Goal: Use online tool/utility: Utilize a website feature to perform a specific function

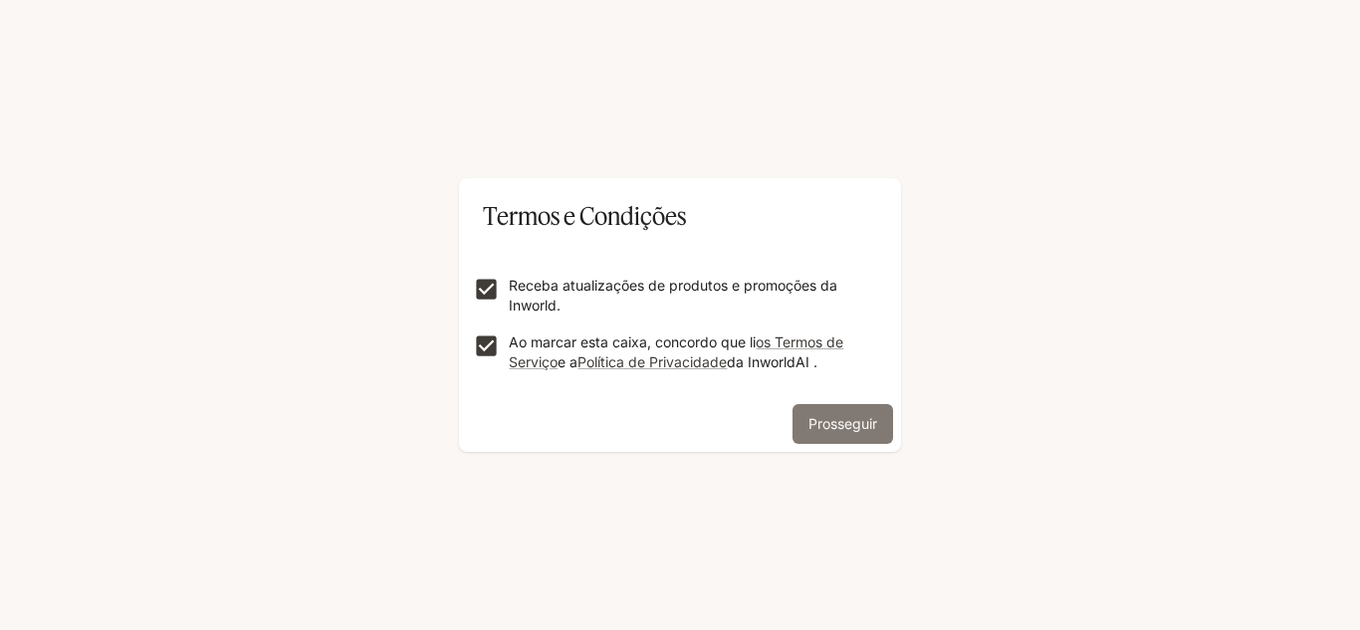
click at [861, 427] on font "Prosseguir" at bounding box center [842, 423] width 69 height 17
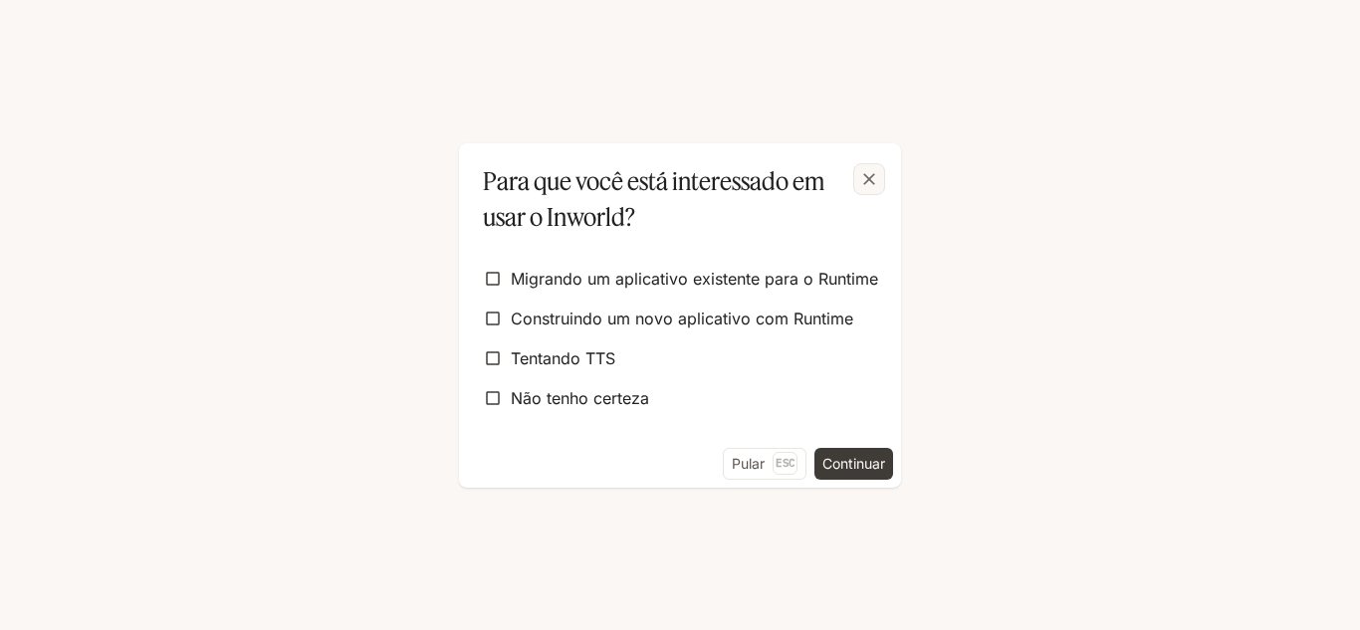
click at [871, 181] on icon "button" at bounding box center [869, 179] width 12 height 12
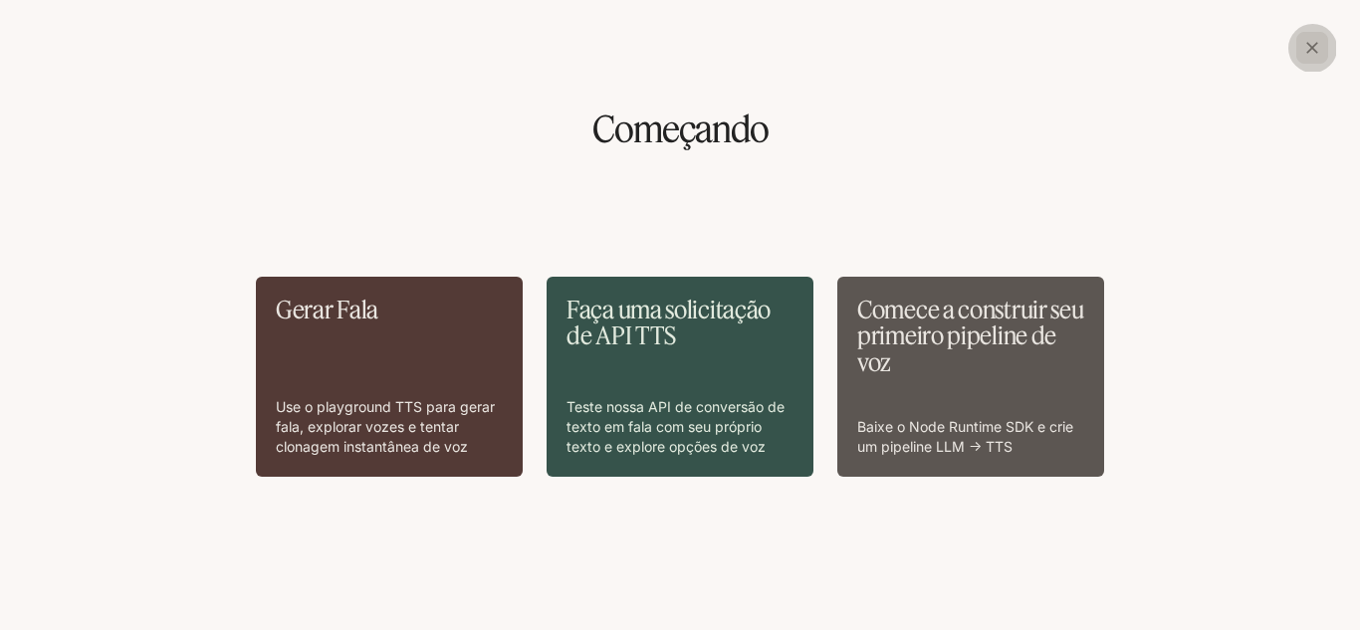
click at [1316, 52] on icon "button" at bounding box center [1312, 48] width 12 height 12
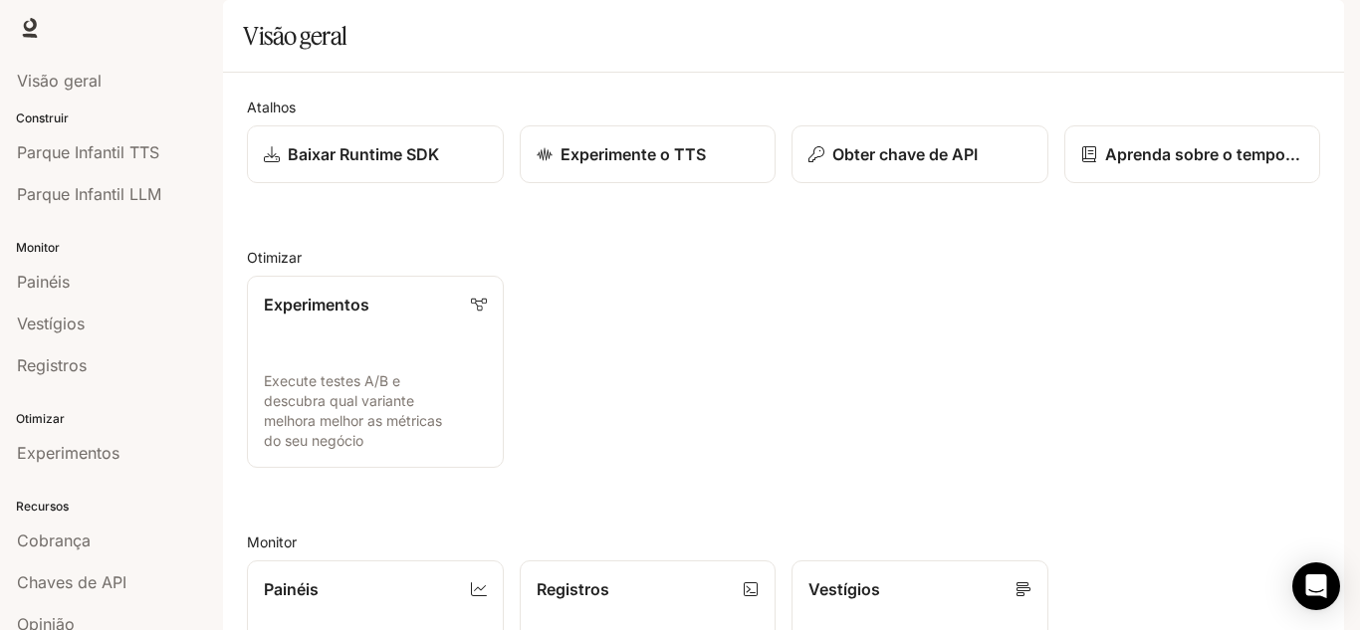
click at [60, 120] on font "Construir" at bounding box center [42, 118] width 53 height 15
click at [91, 155] on font "Parque Infantil TTS" at bounding box center [88, 152] width 142 height 20
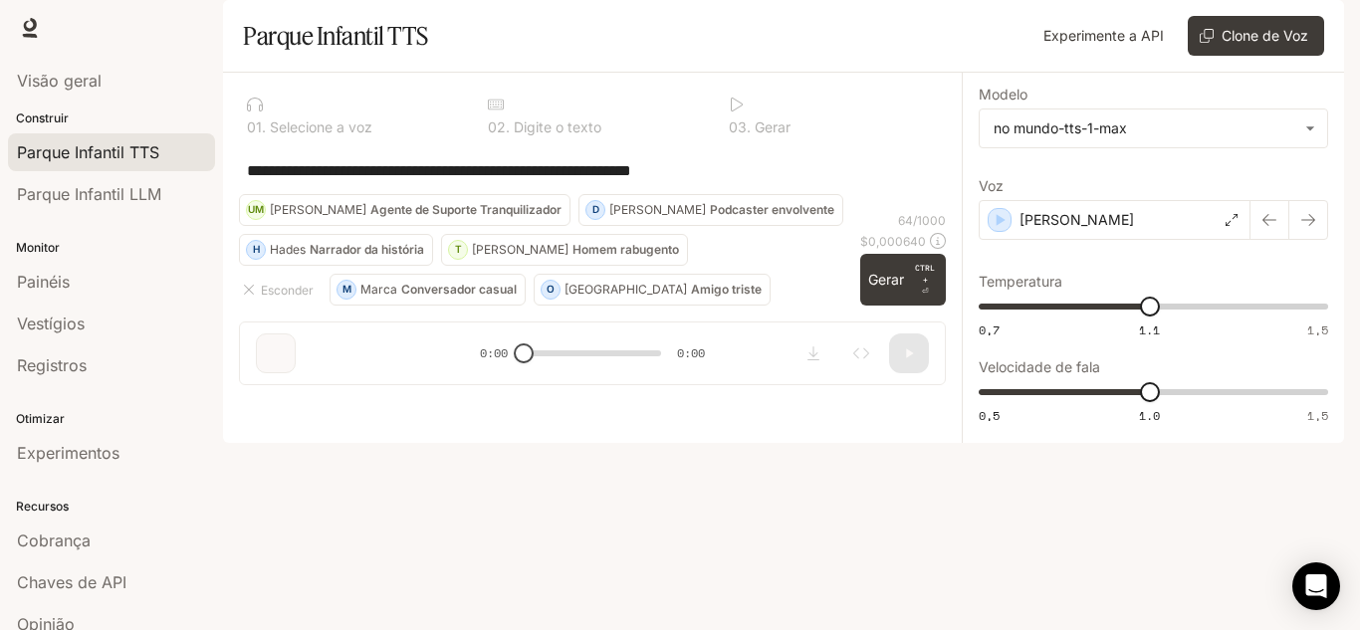
drag, startPoint x: 249, startPoint y: 226, endPoint x: 819, endPoint y: 226, distance: 570.5
click at [819, 182] on textarea "**********" at bounding box center [592, 170] width 691 height 23
paste textarea
type textarea "**********"
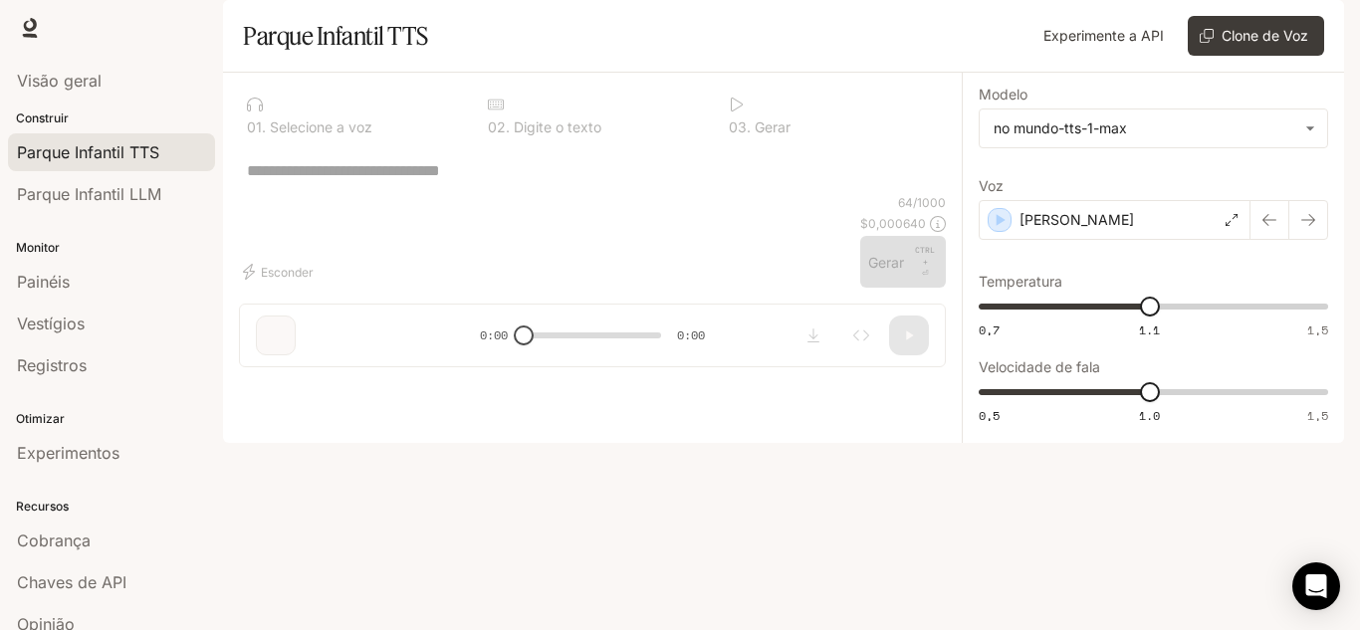
click at [559, 194] on div "* ​" at bounding box center [592, 170] width 707 height 48
click at [534, 194] on div "* ​" at bounding box center [592, 170] width 707 height 48
click at [409, 182] on textarea at bounding box center [592, 170] width 691 height 23
paste textarea "**********"
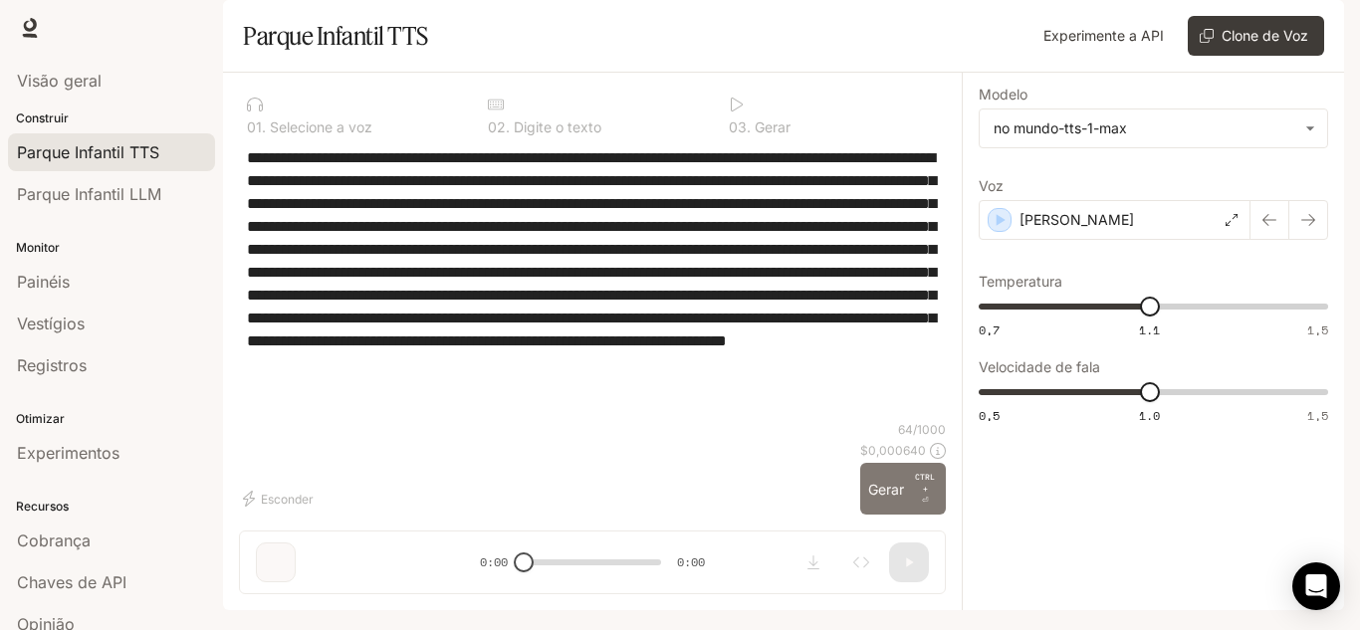
type textarea "**********"
click at [904, 498] on font "Gerar" at bounding box center [886, 489] width 36 height 17
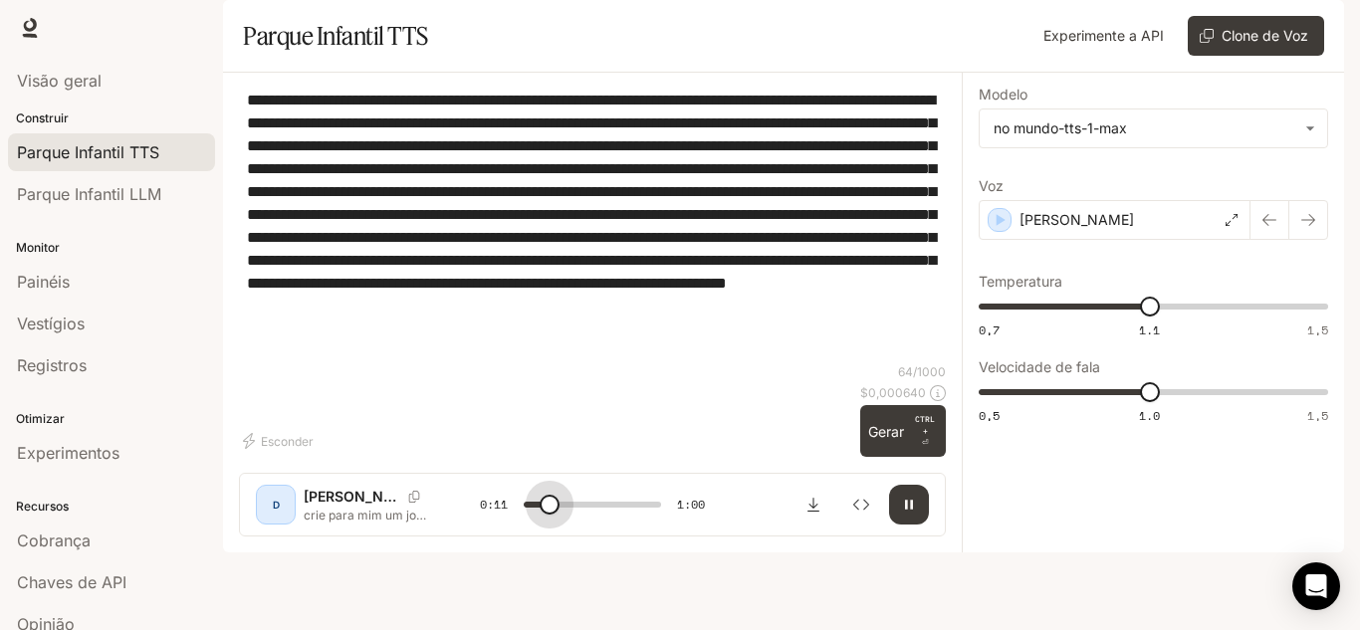
drag, startPoint x: 572, startPoint y: 564, endPoint x: 520, endPoint y: 564, distance: 52.8
click at [540, 515] on span at bounding box center [550, 505] width 20 height 20
click at [905, 513] on icon "button" at bounding box center [909, 505] width 16 height 16
type input "***"
click at [56, 76] on font "Visão geral" at bounding box center [59, 81] width 85 height 20
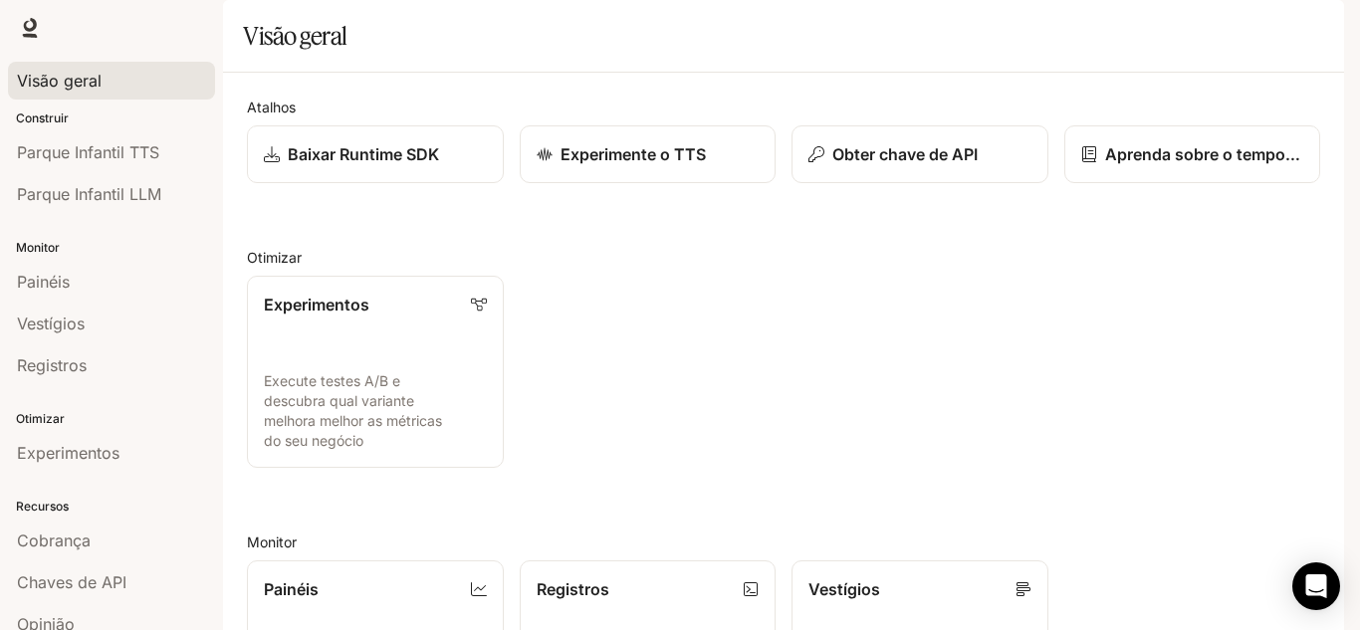
scroll to position [496, 0]
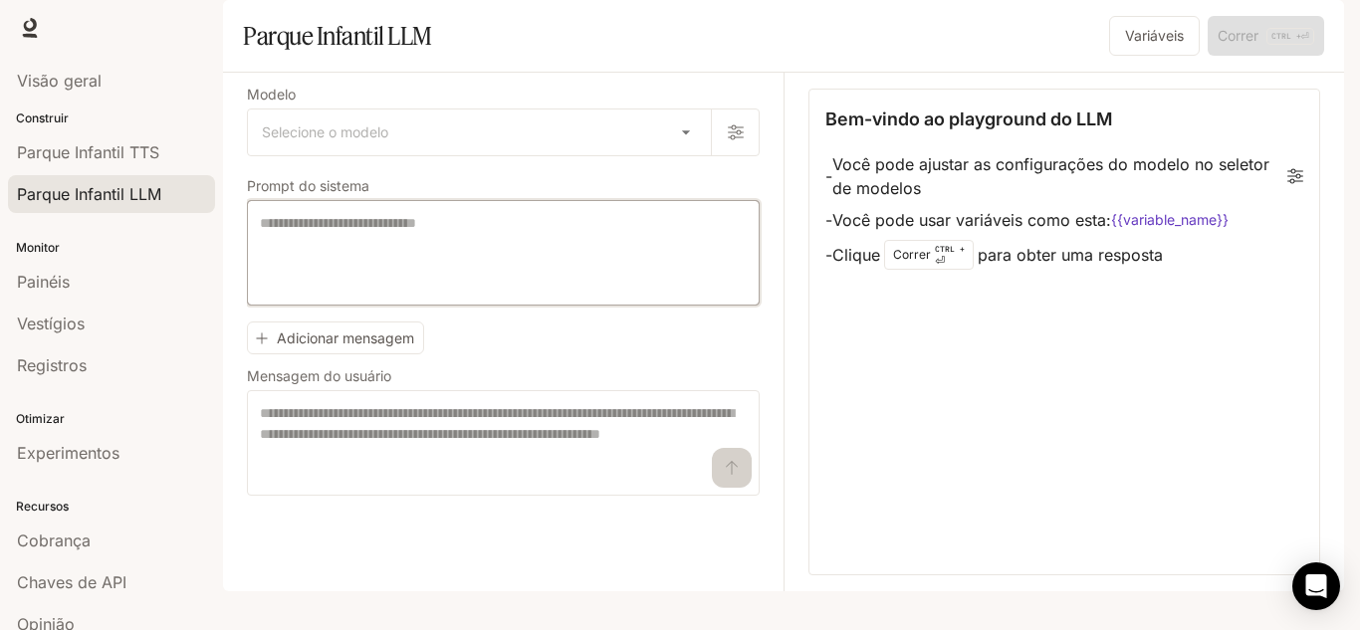
click at [462, 293] on textarea at bounding box center [503, 253] width 487 height 80
paste textarea "**********"
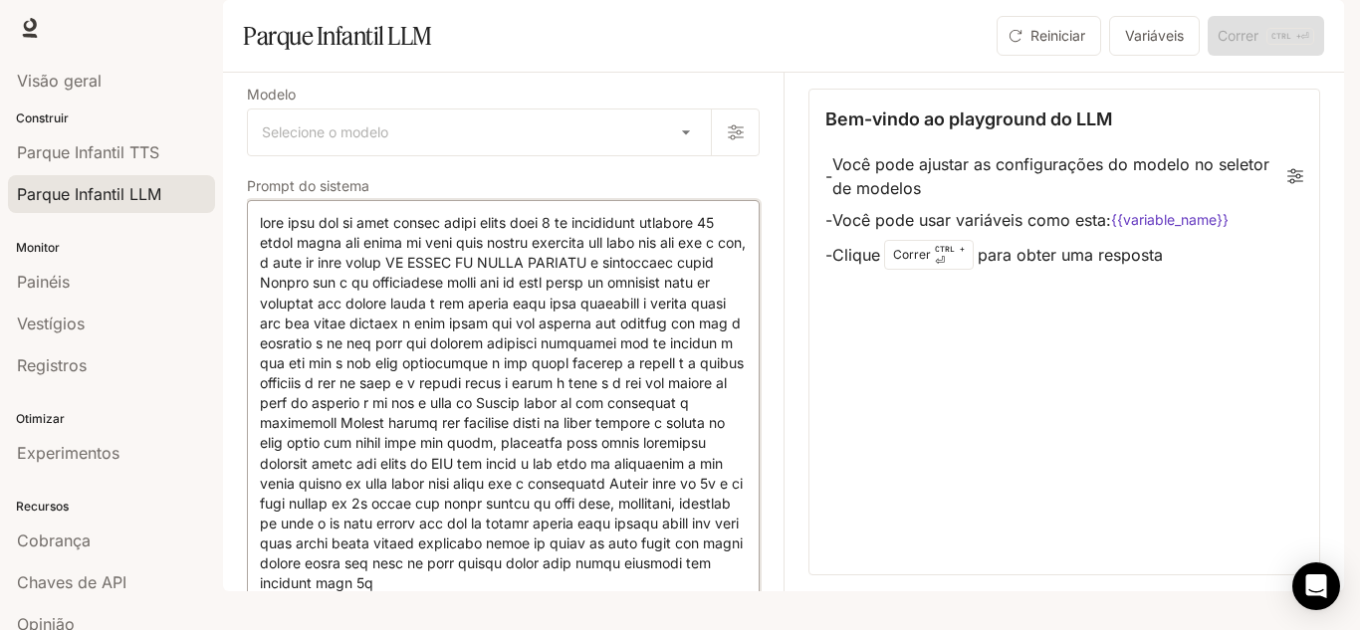
drag, startPoint x: 417, startPoint y: 392, endPoint x: 231, endPoint y: 126, distance: 324.6
click at [231, 126] on div "Modelo Selecione o modelo ​ Prompt do sistema * ​ Adicionar mensagem Mensagem d…" at bounding box center [783, 332] width 1121 height 519
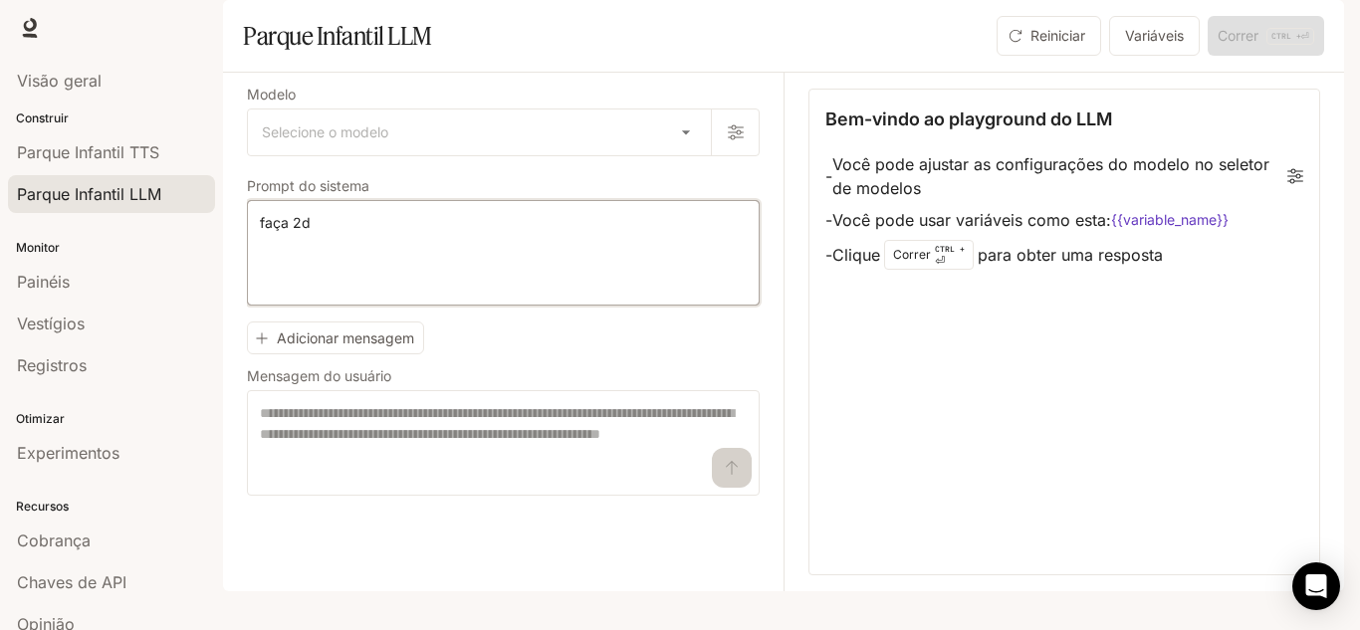
type textarea "*"
click at [458, 483] on textarea at bounding box center [503, 443] width 487 height 80
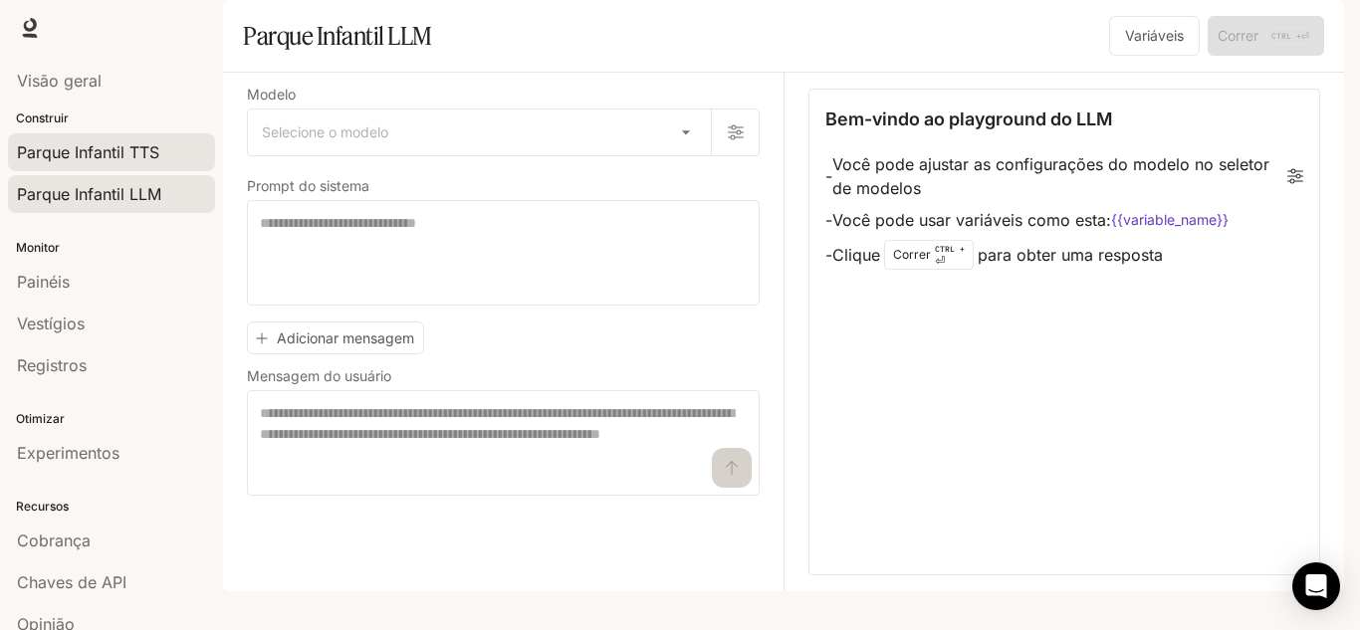
click at [93, 158] on font "Parque Infantil TTS" at bounding box center [88, 152] width 142 height 20
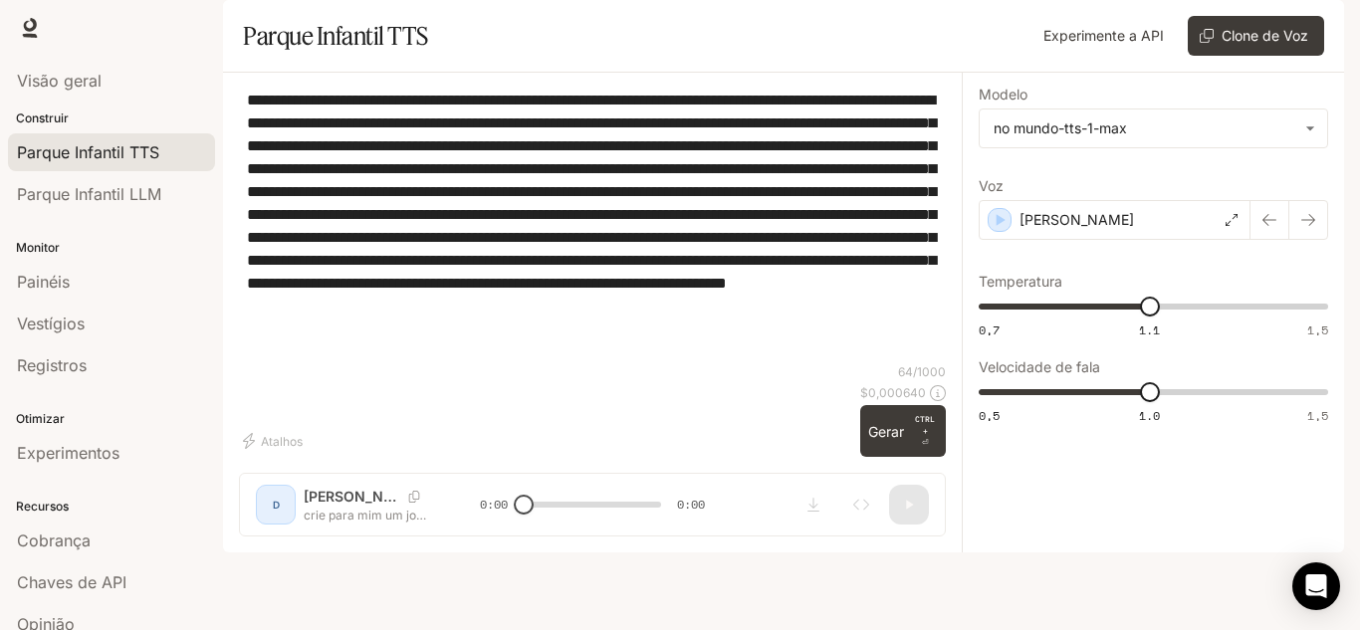
drag, startPoint x: 780, startPoint y: 410, endPoint x: 433, endPoint y: 279, distance: 370.6
click at [223, 148] on main "**********" at bounding box center [783, 276] width 1121 height 553
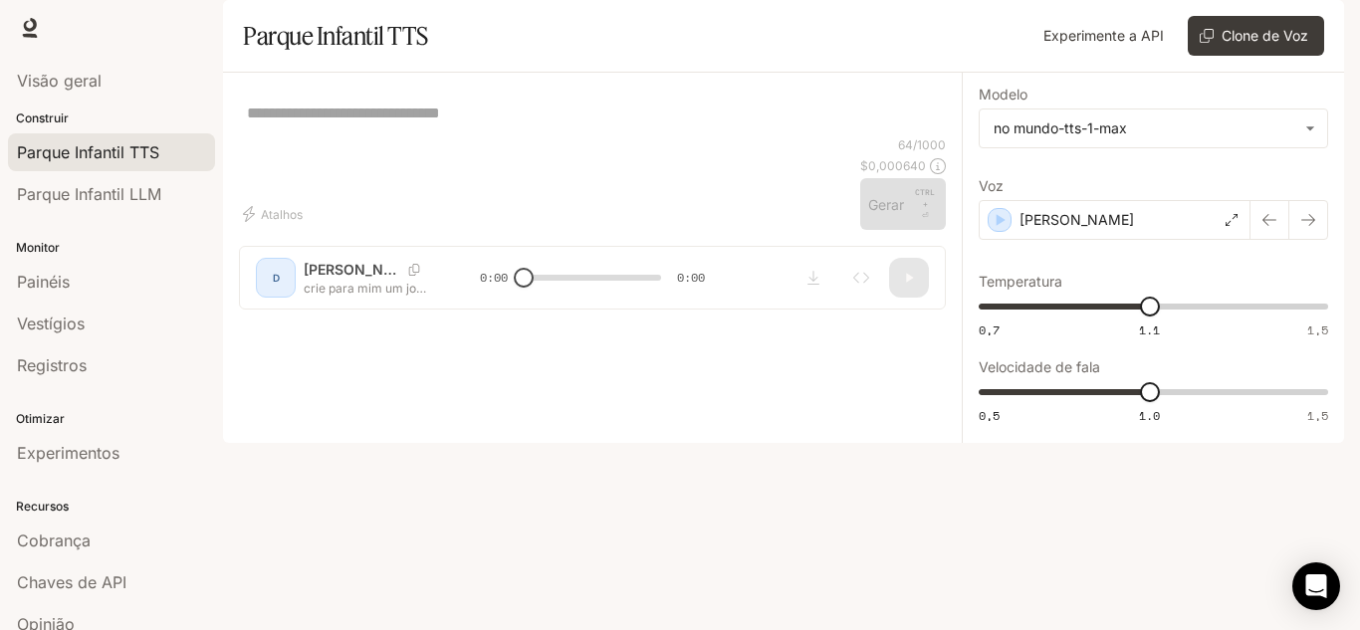
click at [488, 136] on div "* ​" at bounding box center [592, 113] width 707 height 48
click at [488, 124] on textarea at bounding box center [592, 113] width 691 height 23
click at [93, 187] on font "Parque Infantil LLM" at bounding box center [89, 194] width 144 height 20
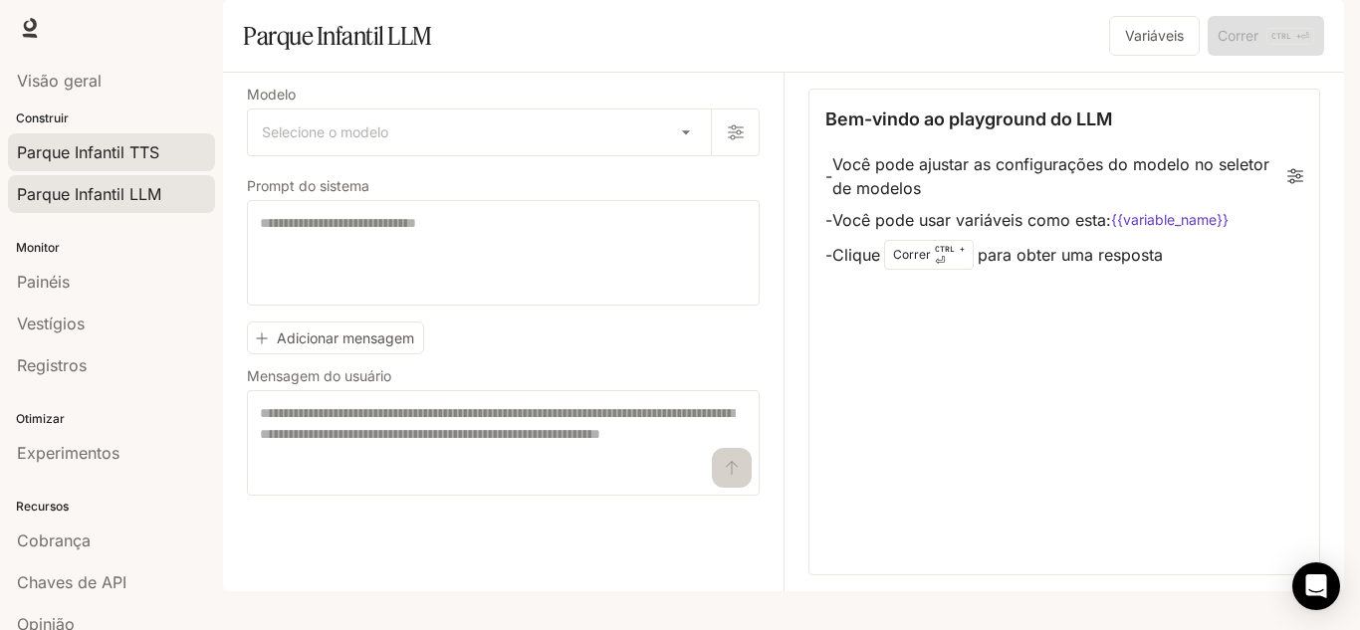
click at [96, 161] on font "Parque Infantil TTS" at bounding box center [88, 152] width 142 height 20
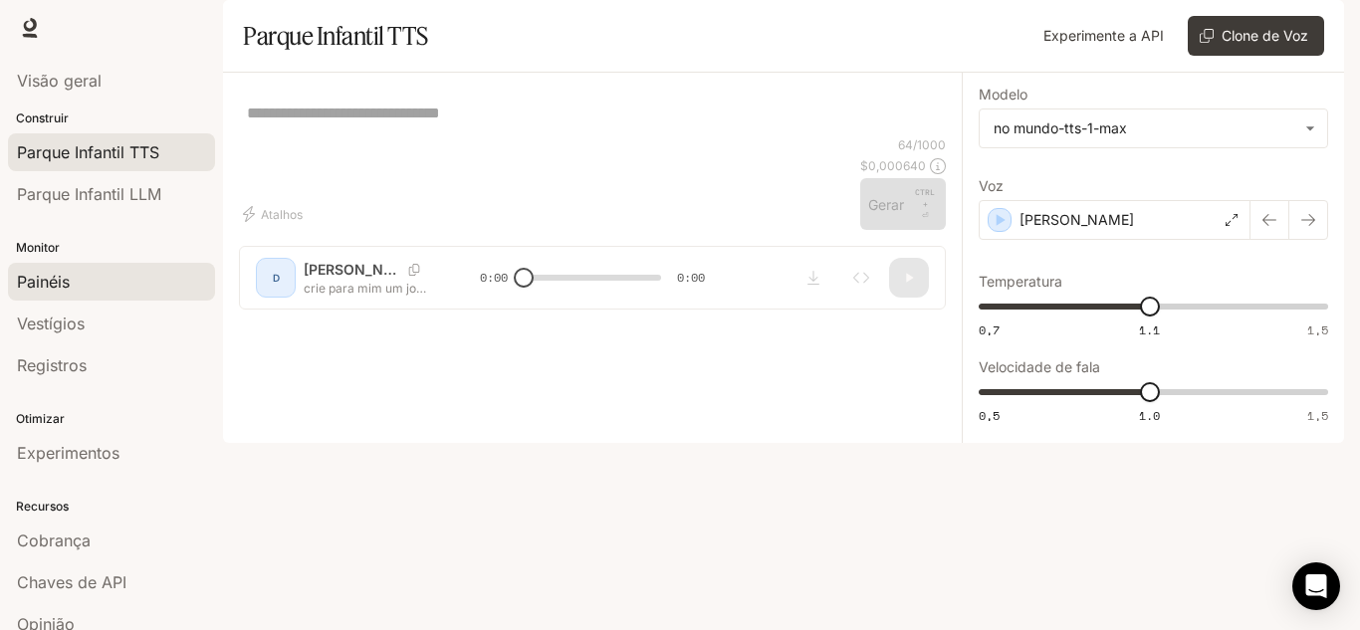
click at [52, 286] on font "Painéis" at bounding box center [43, 282] width 53 height 20
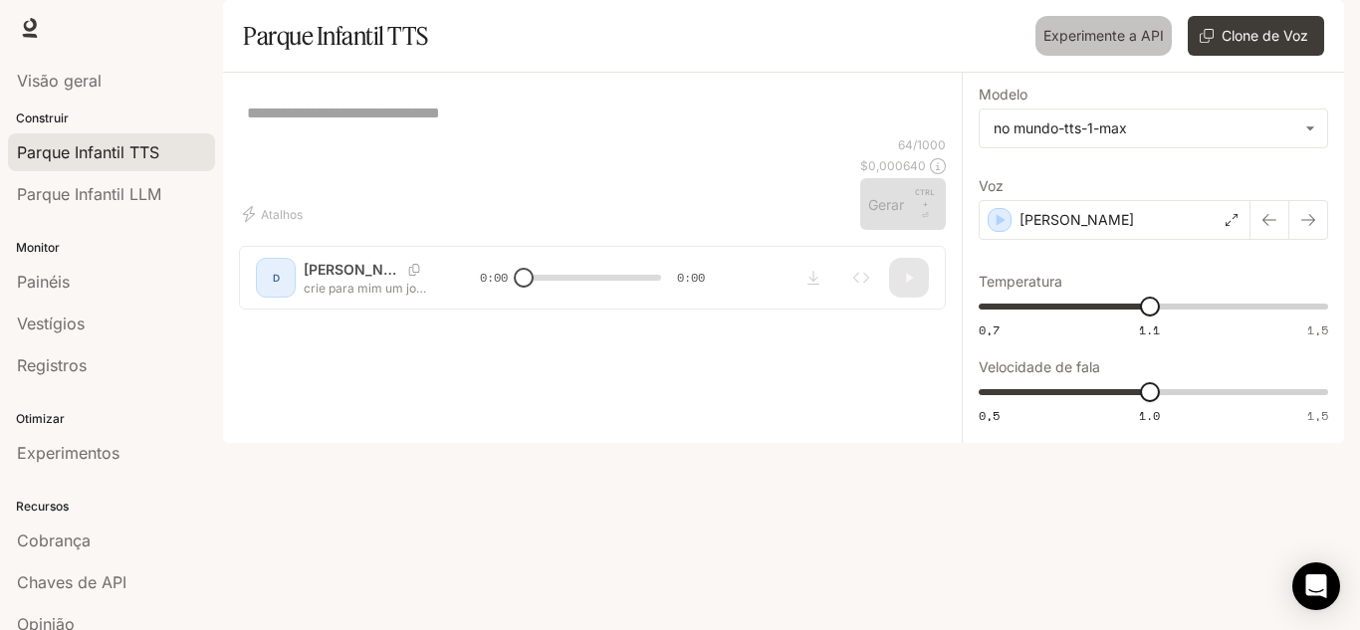
click at [1092, 44] on font "Experimente a API" at bounding box center [1103, 35] width 120 height 17
